Goal: Register for event/course

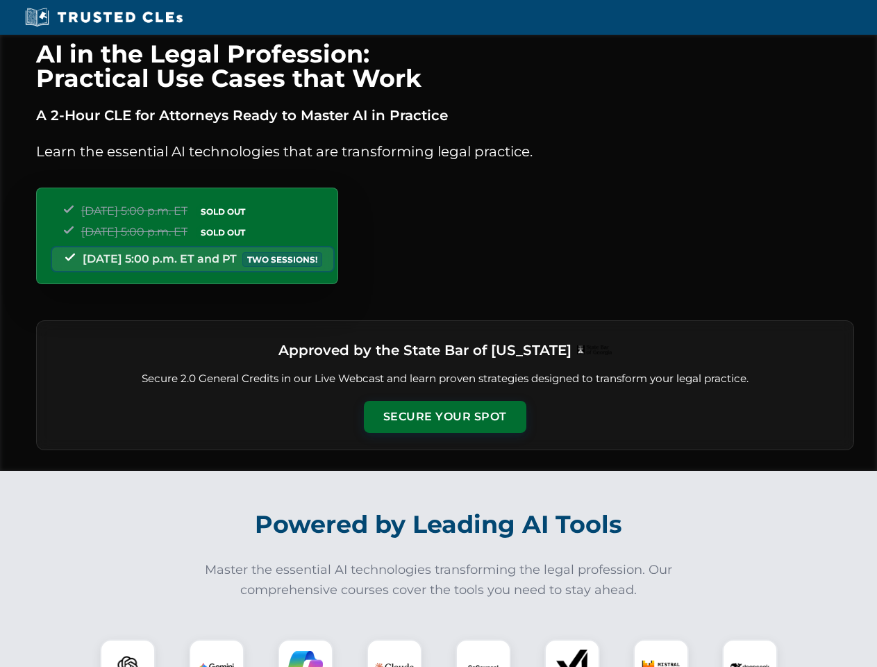
click at [444, 417] on button "Secure Your Spot" at bounding box center [445, 417] width 162 height 32
click at [128, 653] on img at bounding box center [128, 666] width 40 height 40
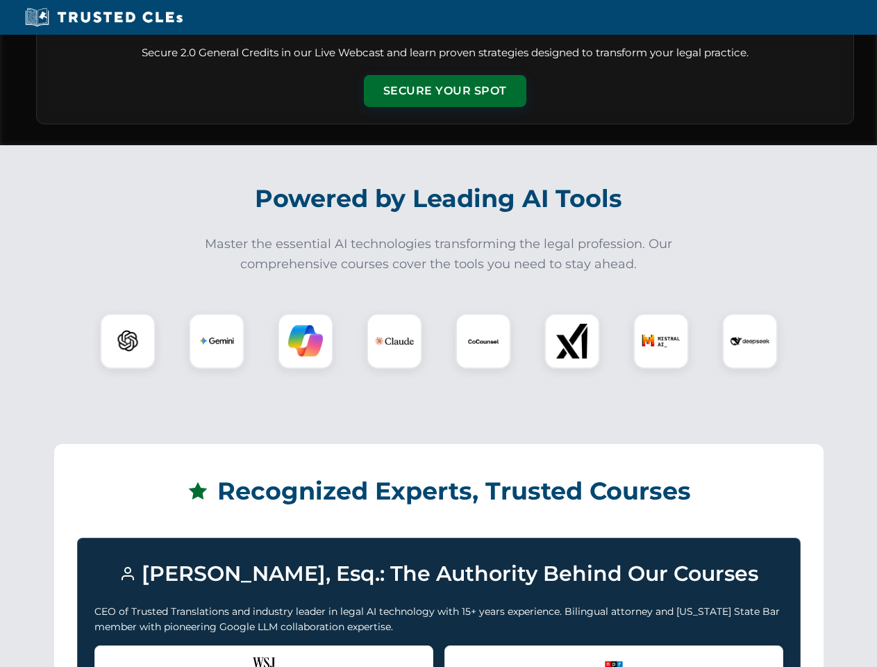
click at [217, 653] on div "Recognized by the WSJ [PERSON_NAME] was featured for his expertise in AI legal …" at bounding box center [263, 673] width 339 height 56
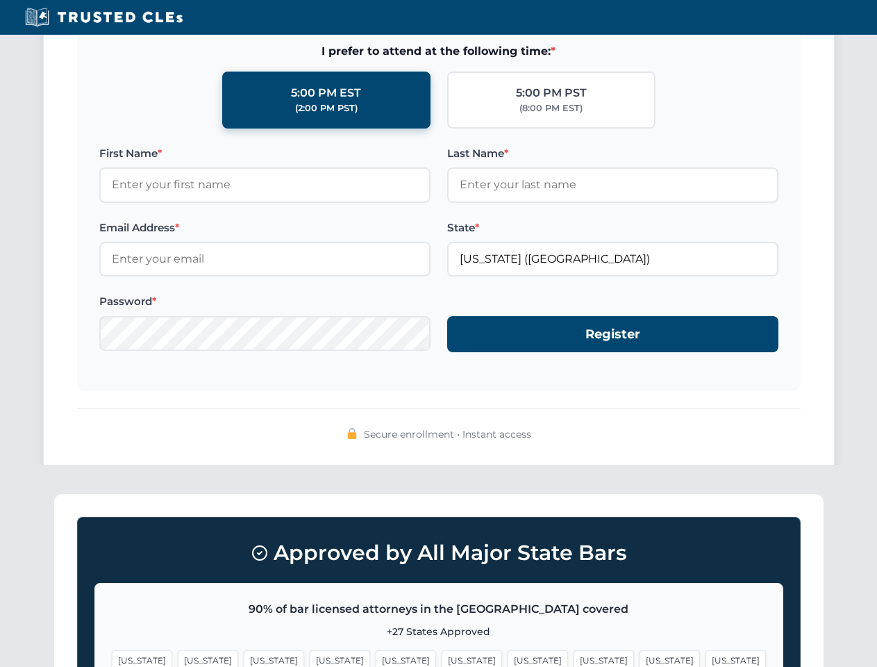
click at [508, 653] on span "[US_STATE]" at bounding box center [538, 660] width 60 height 20
click at [640, 653] on span "[US_STATE]" at bounding box center [670, 660] width 60 height 20
